Goal: Information Seeking & Learning: Learn about a topic

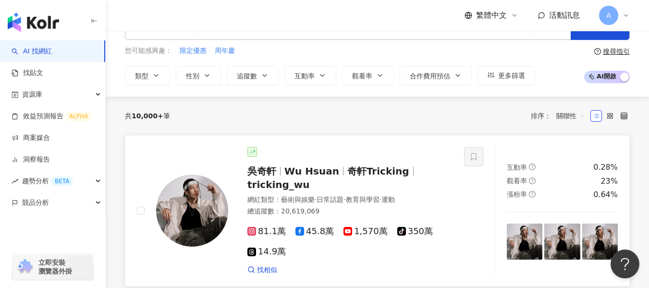
scroll to position [48, 0]
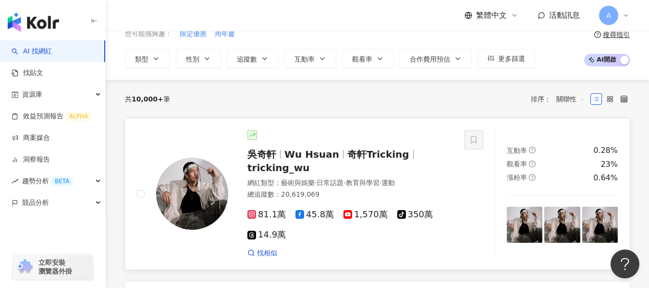
click at [361, 183] on span "教育與學習" at bounding box center [363, 183] width 34 height 8
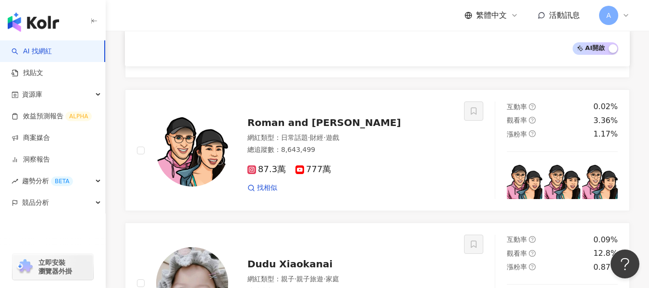
scroll to position [768, 0]
click at [410, 170] on div "87.3萬 777萬" at bounding box center [349, 169] width 205 height 11
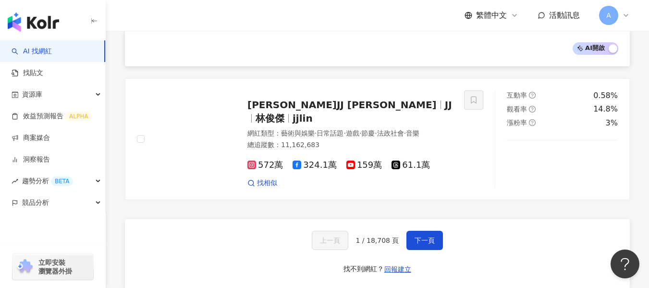
scroll to position [1633, 0]
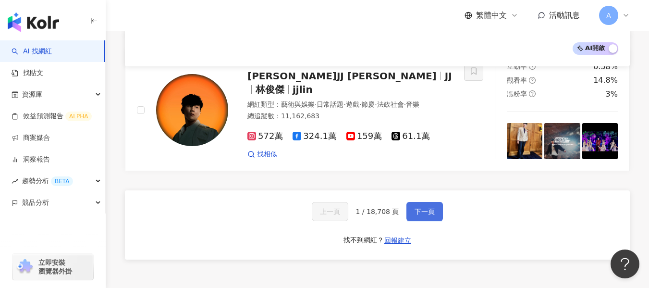
click at [425, 207] on span "下一頁" at bounding box center [424, 211] width 20 height 8
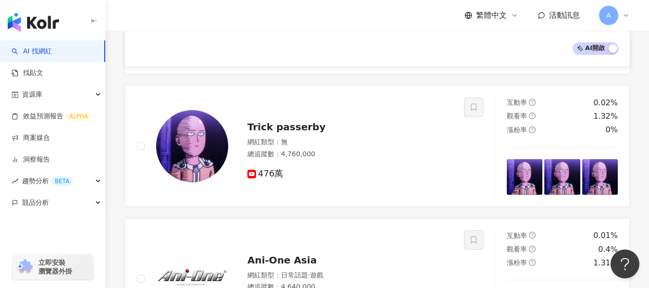
scroll to position [961, 0]
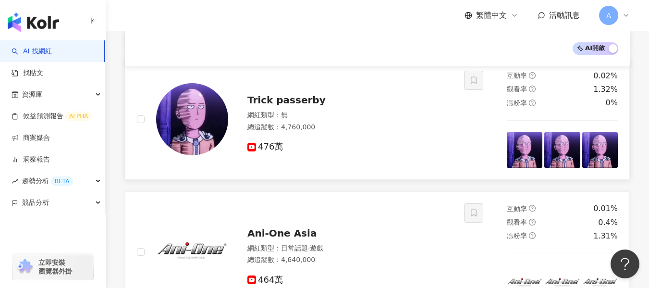
click at [414, 142] on div "476萬" at bounding box center [349, 147] width 205 height 11
click at [63, 91] on div "資源庫" at bounding box center [52, 95] width 105 height 22
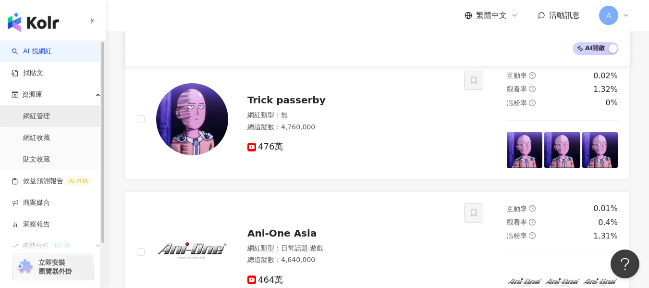
click at [50, 112] on link "網紅管理" at bounding box center [36, 116] width 27 height 10
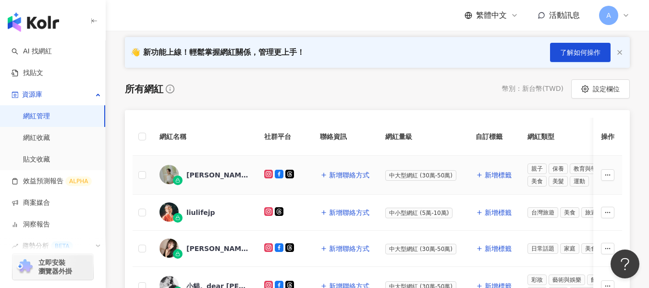
scroll to position [48, 0]
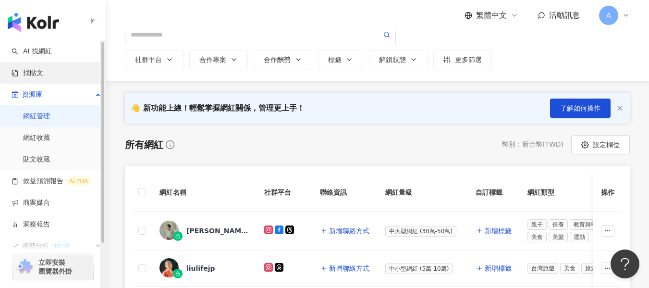
click at [43, 72] on link "找貼文" at bounding box center [28, 73] width 32 height 10
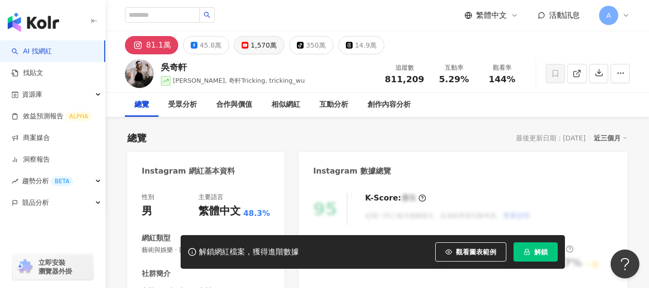
click at [259, 47] on div "1,570萬" at bounding box center [264, 44] width 26 height 13
drag, startPoint x: 260, startPoint y: 49, endPoint x: 264, endPoint y: 77, distance: 29.1
click at [260, 48] on div "1,570萬" at bounding box center [264, 44] width 26 height 13
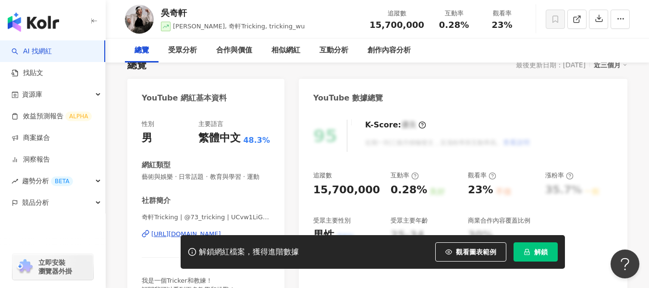
scroll to position [144, 0]
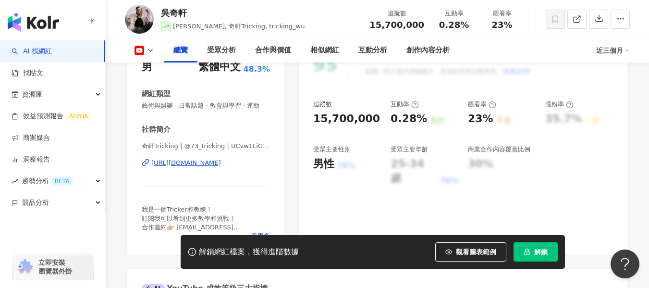
click at [219, 162] on div "https://www.youtube.com/channel/UCvw1LiGdyulhnGksJlGWB6g" at bounding box center [186, 162] width 70 height 9
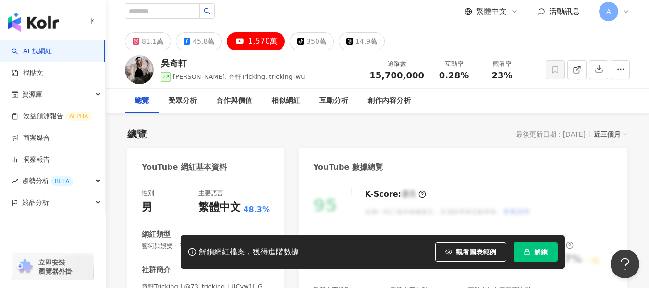
scroll to position [0, 0]
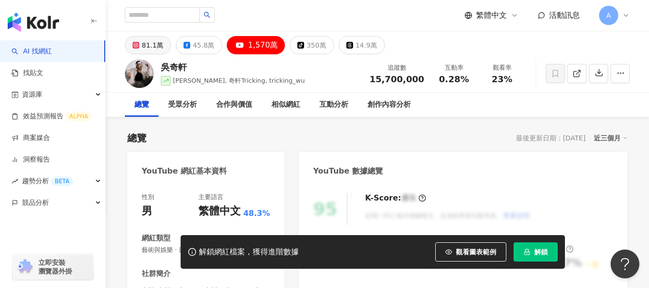
click at [150, 45] on div "81.1萬" at bounding box center [153, 44] width 22 height 13
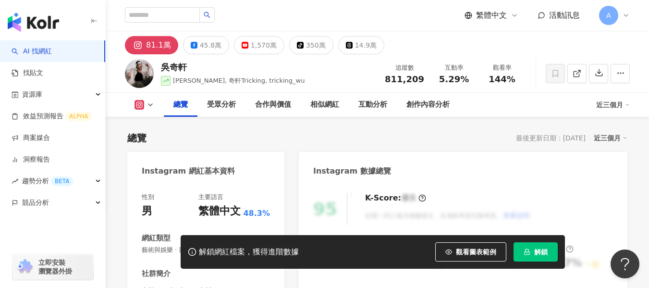
scroll to position [192, 0]
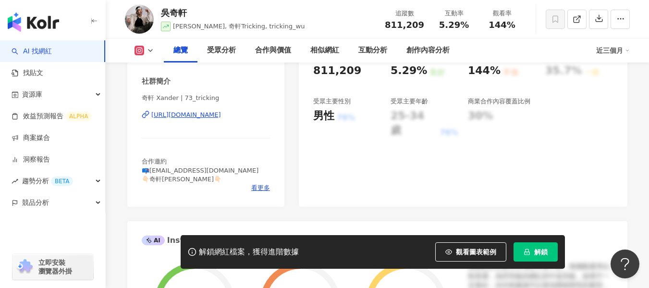
click at [220, 116] on div "https://www.instagram.com/73_tricking/" at bounding box center [186, 114] width 70 height 9
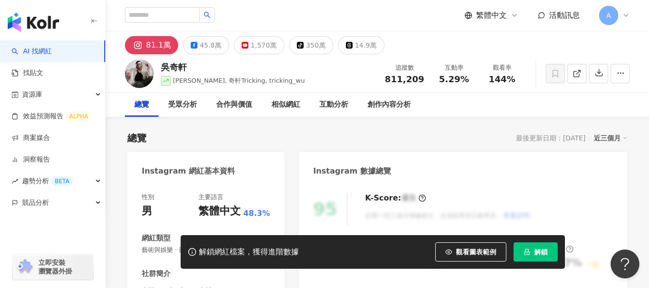
click at [177, 132] on div "總覽 最後更新日期：2025/8/20 近三個月" at bounding box center [377, 137] width 500 height 13
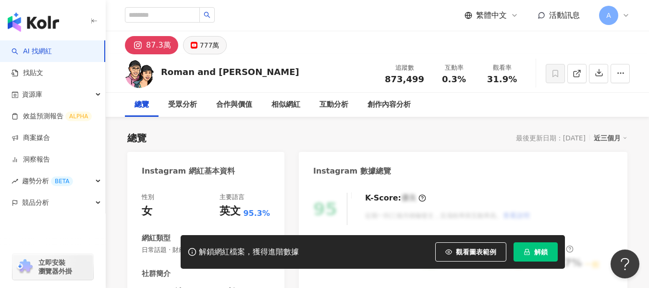
click at [200, 51] on div "777萬" at bounding box center [210, 44] width 20 height 13
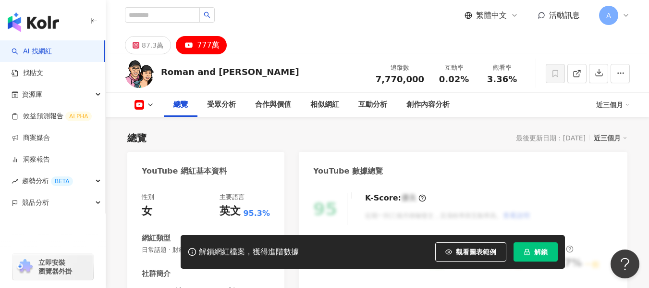
scroll to position [144, 0]
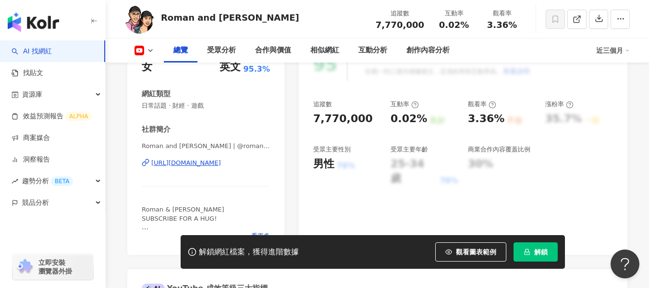
click at [221, 162] on div "[URL][DOMAIN_NAME]" at bounding box center [186, 162] width 70 height 9
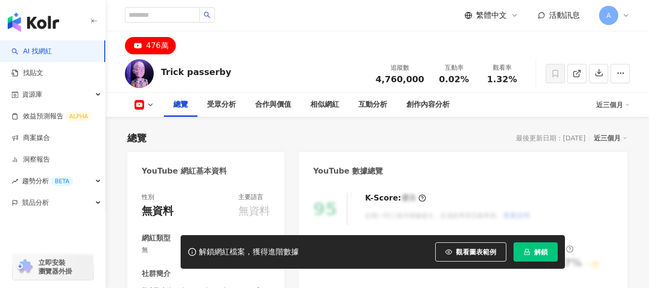
scroll to position [192, 0]
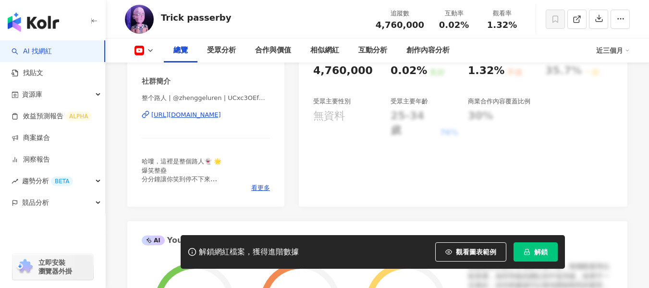
click at [221, 117] on div "https://www.youtube.com/channel/UCxc3OEfW443WRjYSGFITwRA" at bounding box center [186, 114] width 70 height 9
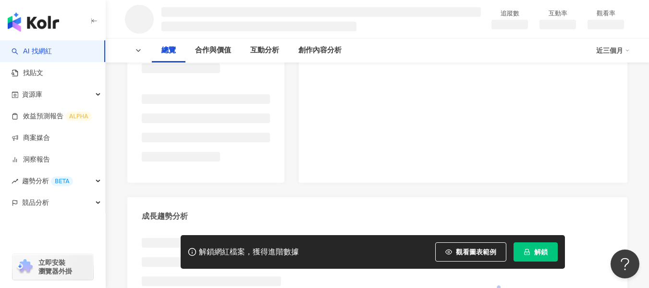
scroll to position [192, 0]
